Goal: Use online tool/utility: Utilize a website feature to perform a specific function

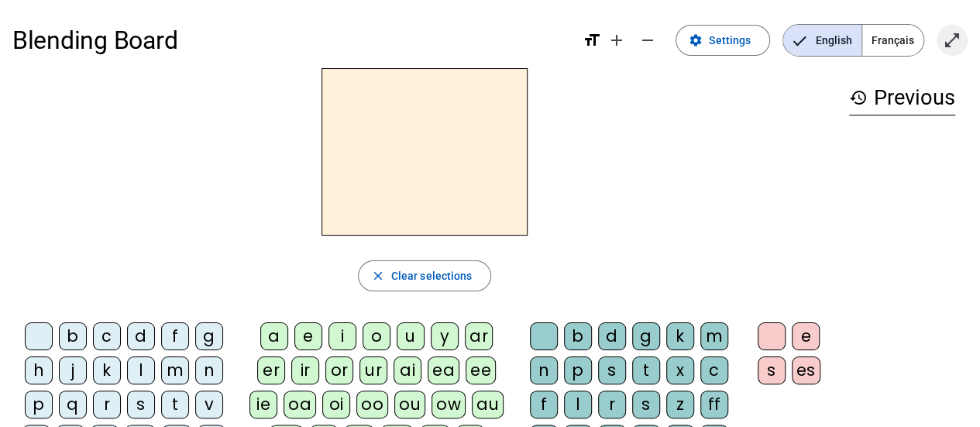
click at [965, 35] on span "Enter full screen" at bounding box center [951, 40] width 37 height 37
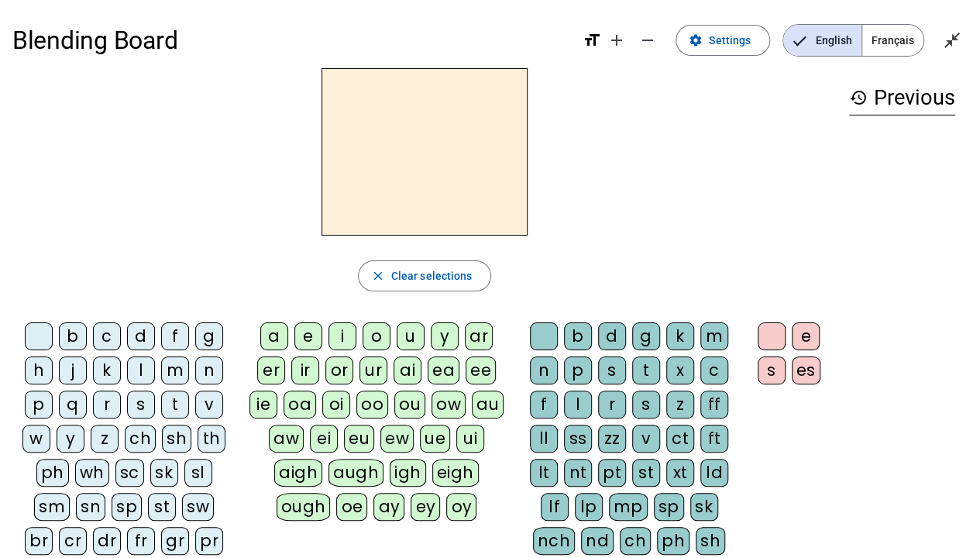
click at [45, 403] on div "p" at bounding box center [39, 404] width 28 height 28
click at [369, 331] on div "o" at bounding box center [376, 336] width 28 height 28
click at [645, 373] on div "t" at bounding box center [646, 370] width 28 height 28
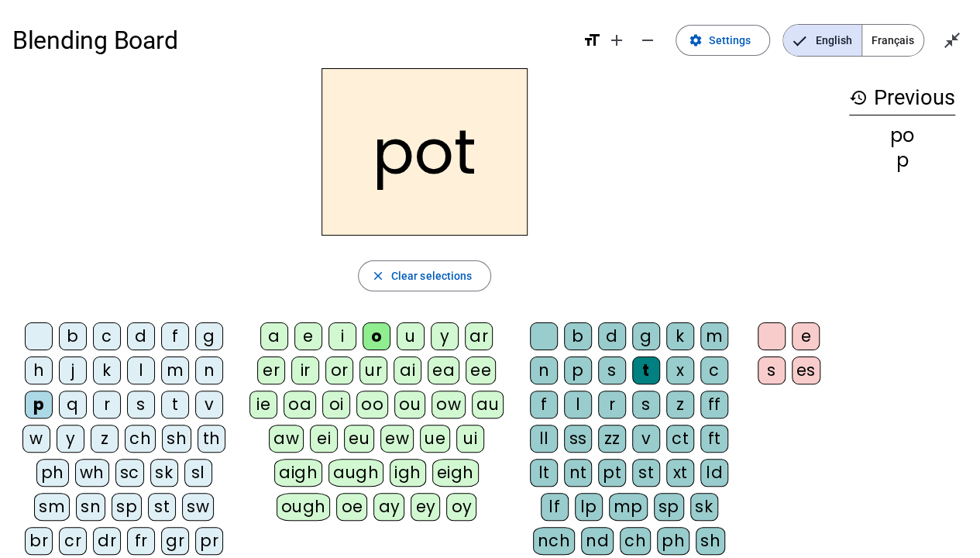
click at [112, 426] on div "sp" at bounding box center [127, 507] width 30 height 28
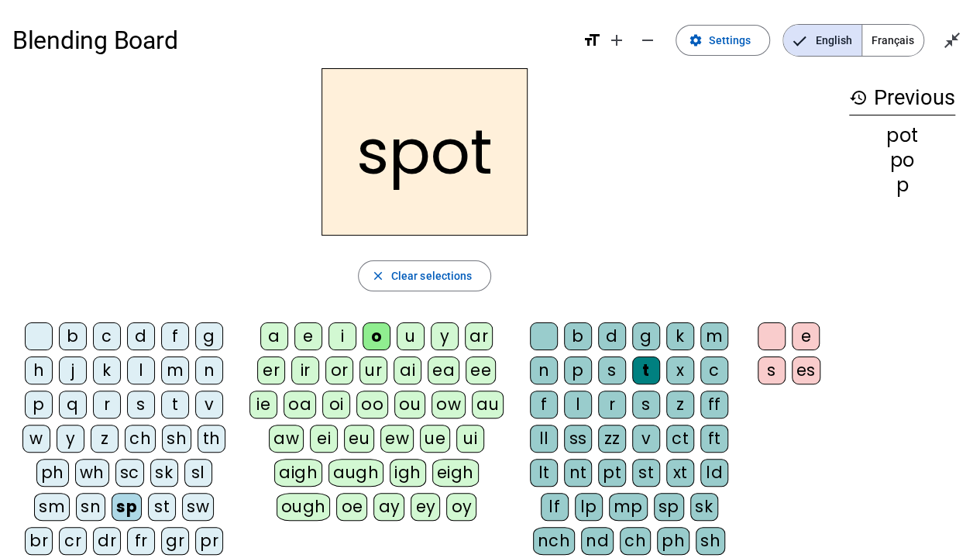
click at [189, 426] on div "sl" at bounding box center [198, 473] width 28 height 28
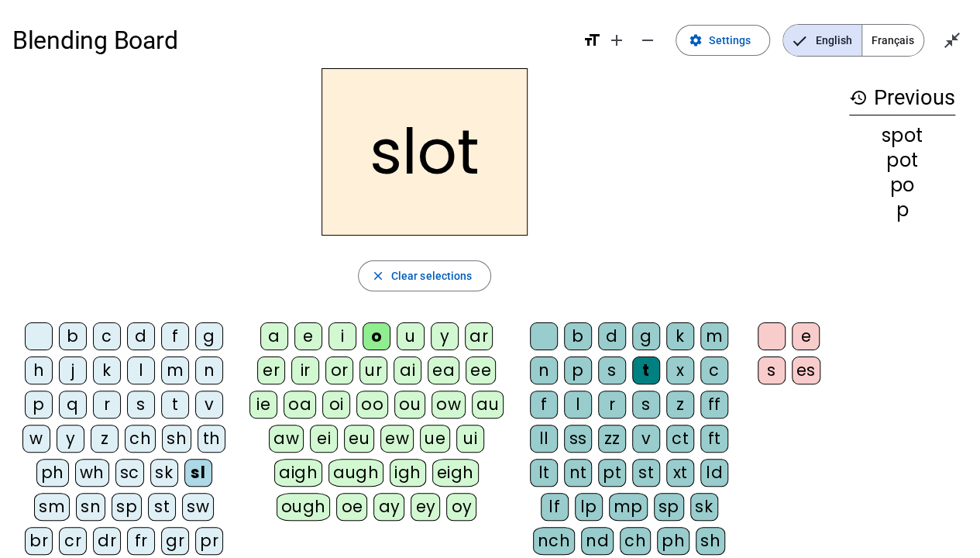
click at [586, 339] on div "b" at bounding box center [578, 336] width 28 height 28
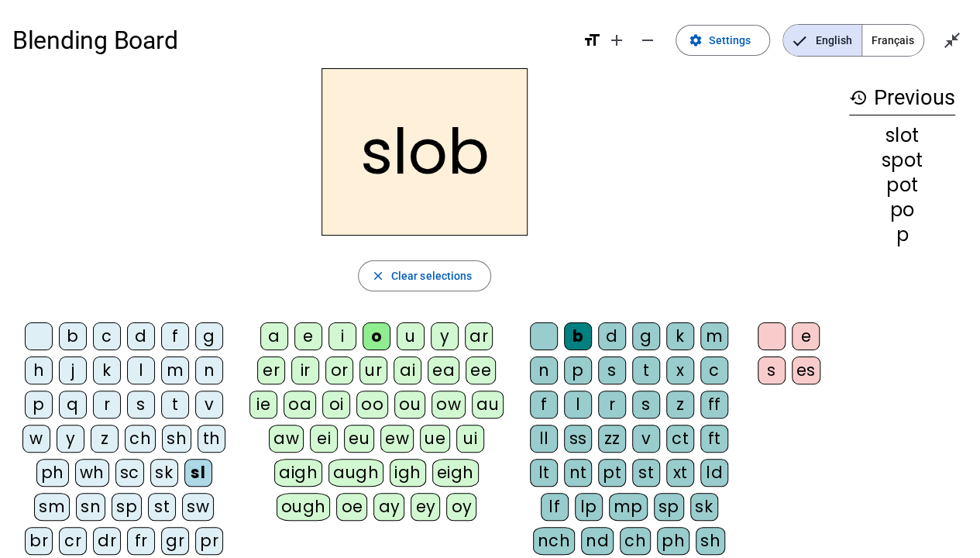
click at [134, 403] on div "s" at bounding box center [141, 404] width 28 height 28
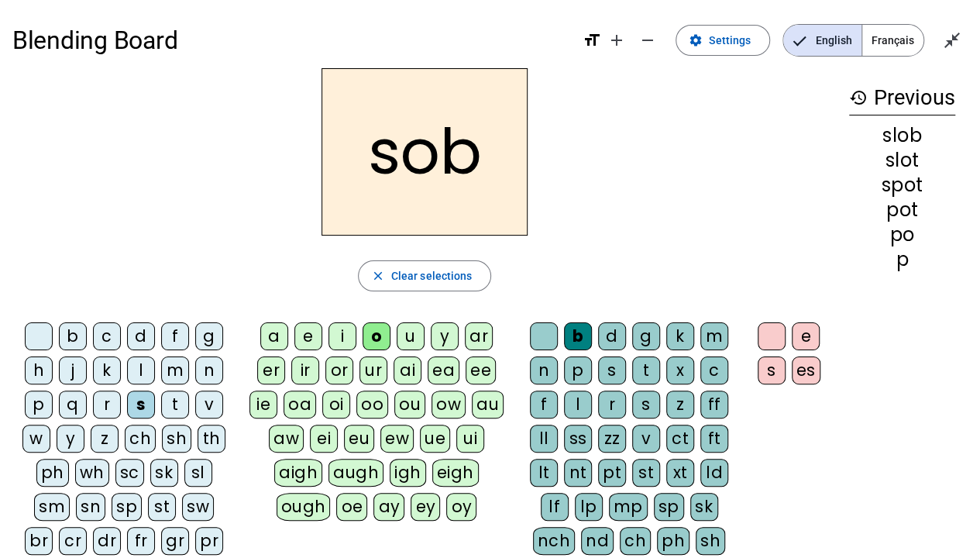
click at [105, 335] on div "c" at bounding box center [107, 336] width 28 height 28
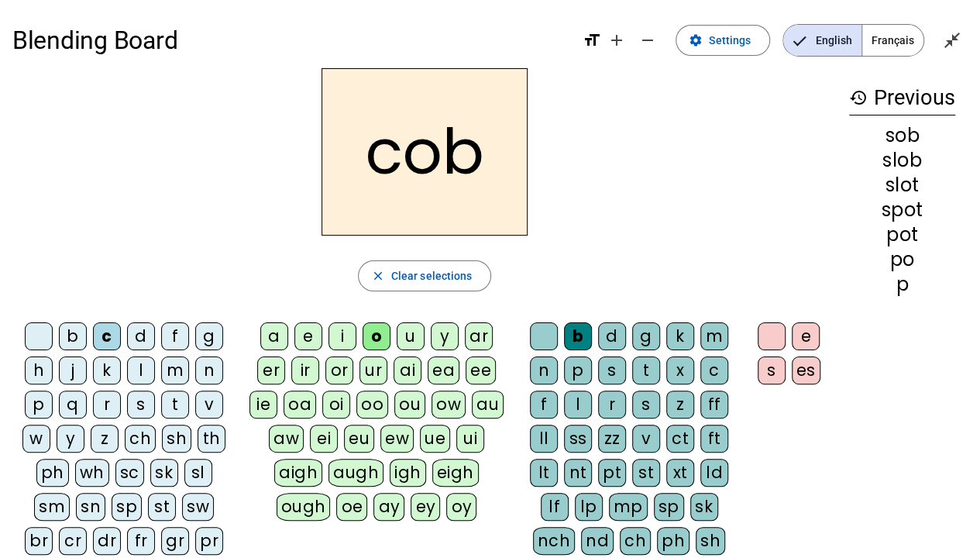
click at [652, 373] on div "t" at bounding box center [646, 370] width 28 height 28
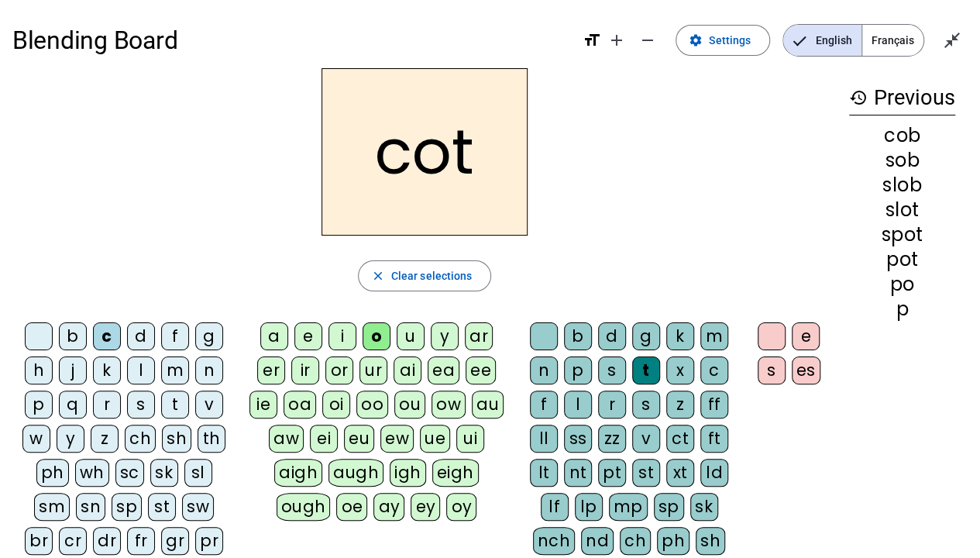
click at [651, 426] on div "st" at bounding box center [646, 473] width 28 height 28
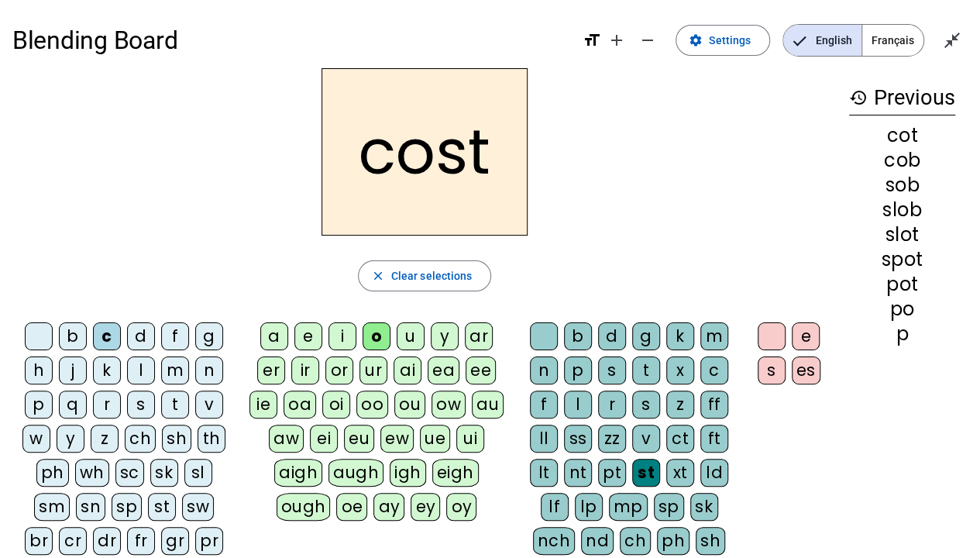
click at [139, 369] on div "l" at bounding box center [141, 370] width 28 height 28
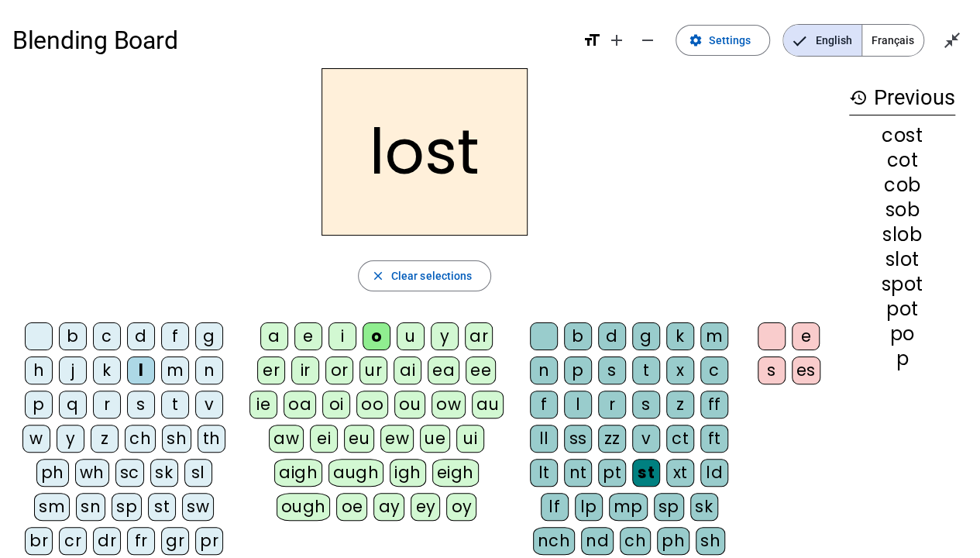
click at [281, 330] on div "a" at bounding box center [274, 336] width 28 height 28
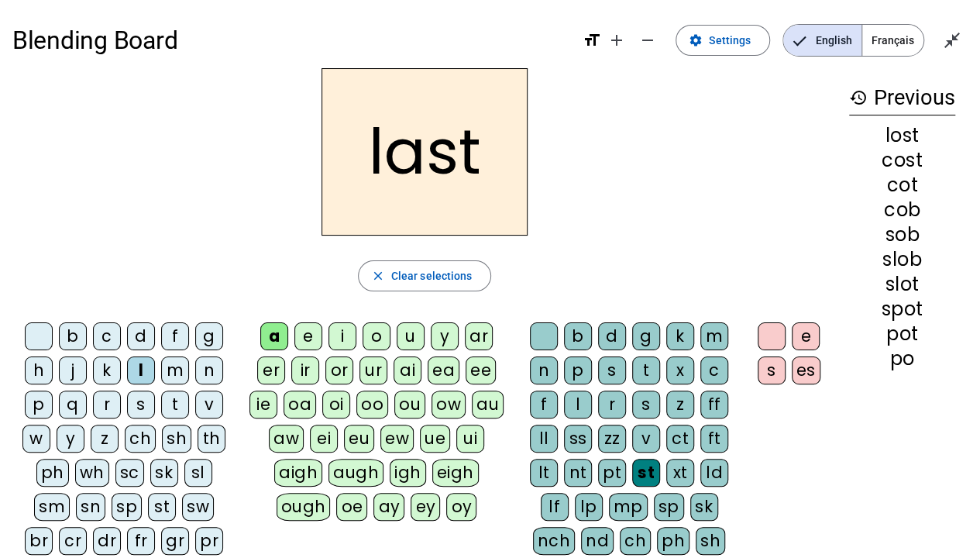
click at [338, 325] on div "i" at bounding box center [342, 336] width 28 height 28
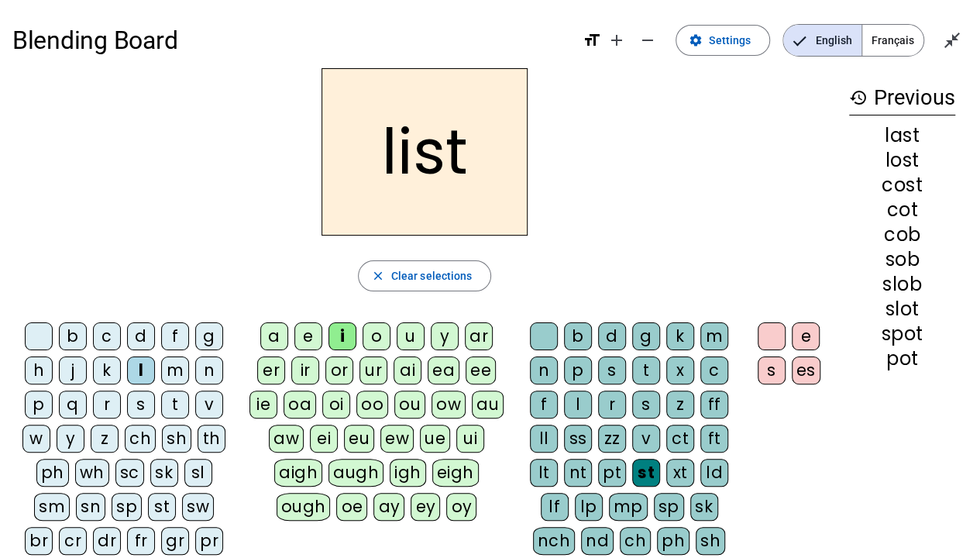
click at [172, 367] on div "m" at bounding box center [175, 370] width 28 height 28
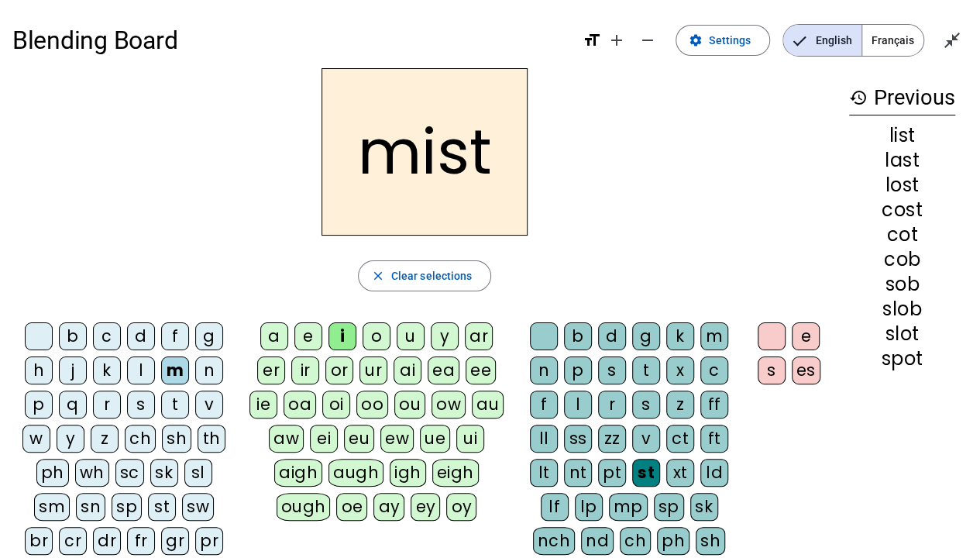
click at [576, 426] on div "nt" at bounding box center [578, 473] width 28 height 28
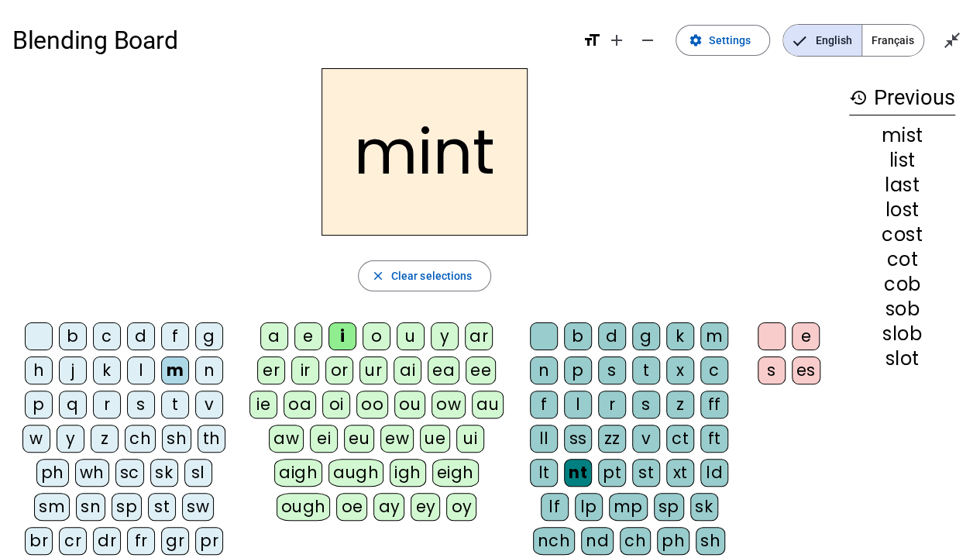
drag, startPoint x: 138, startPoint y: 369, endPoint x: 184, endPoint y: 386, distance: 49.8
click at [137, 369] on div "l" at bounding box center [141, 370] width 28 height 28
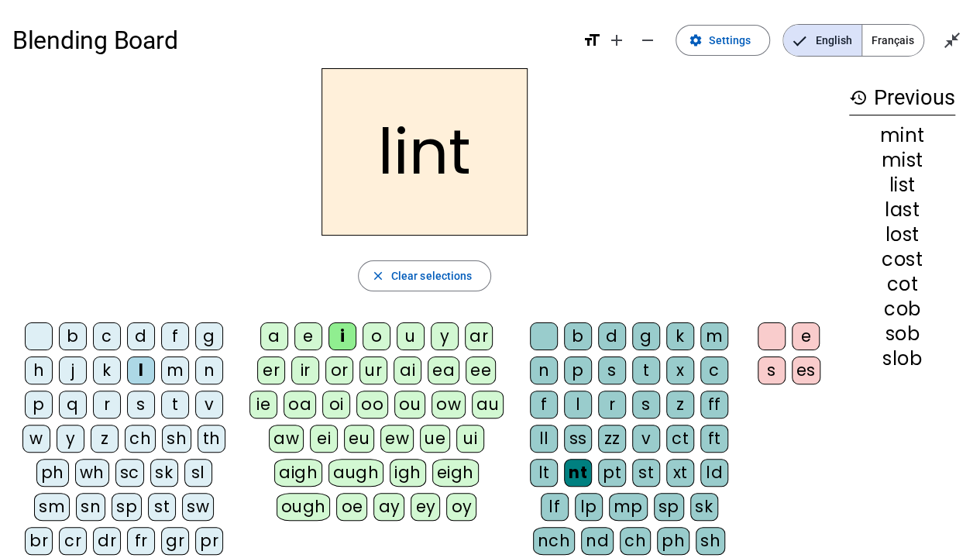
click at [644, 376] on div "t" at bounding box center [646, 370] width 28 height 28
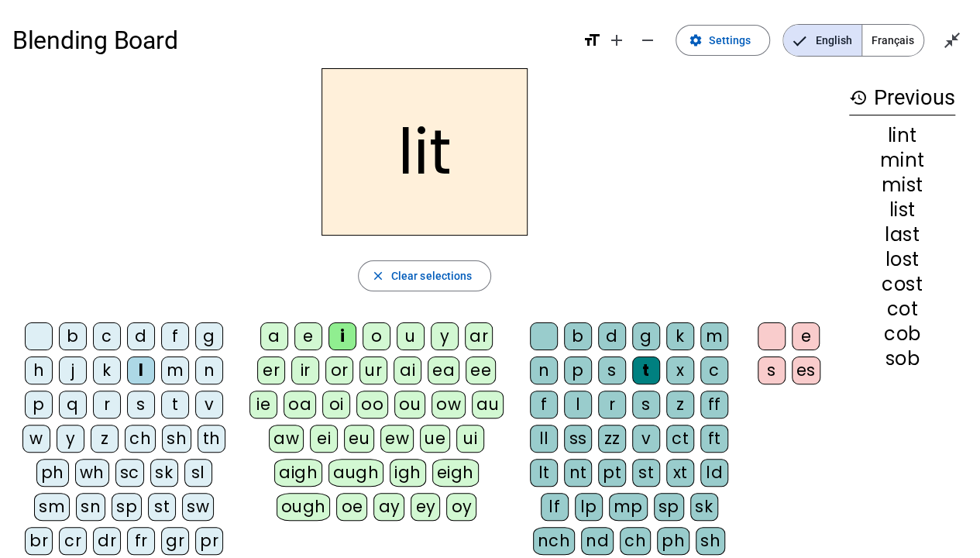
click at [373, 328] on div "o" at bounding box center [376, 336] width 28 height 28
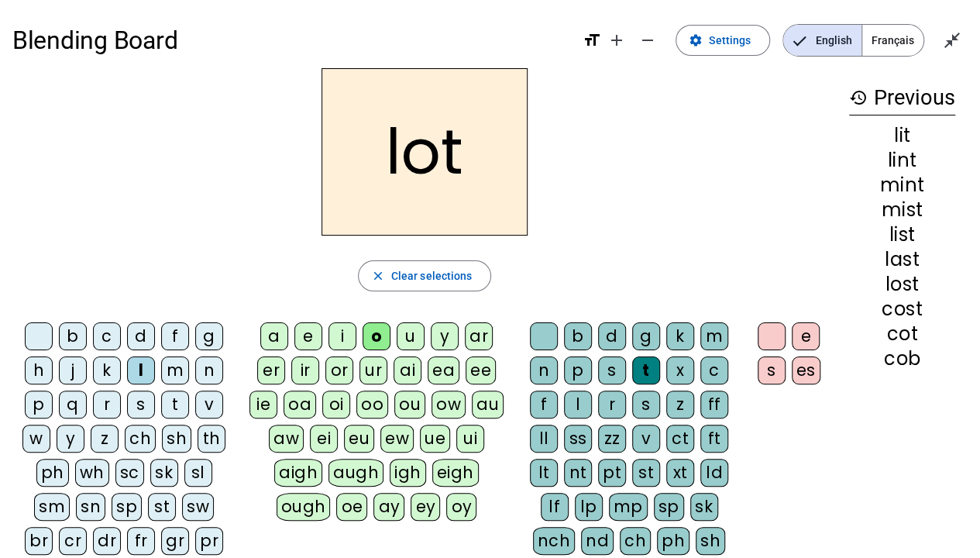
click at [709, 426] on div "ft" at bounding box center [714, 438] width 28 height 28
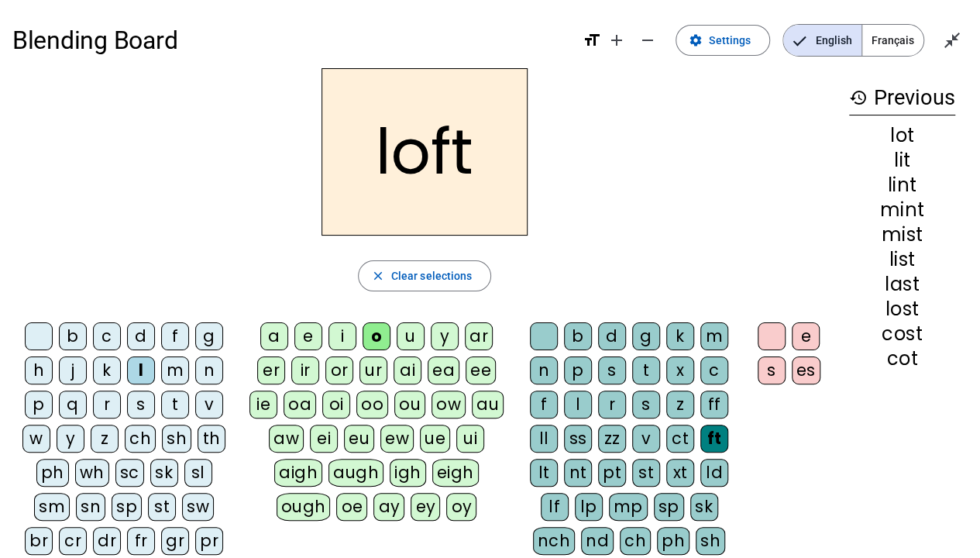
click at [136, 404] on div "s" at bounding box center [141, 404] width 28 height 28
